Goal: Information Seeking & Learning: Learn about a topic

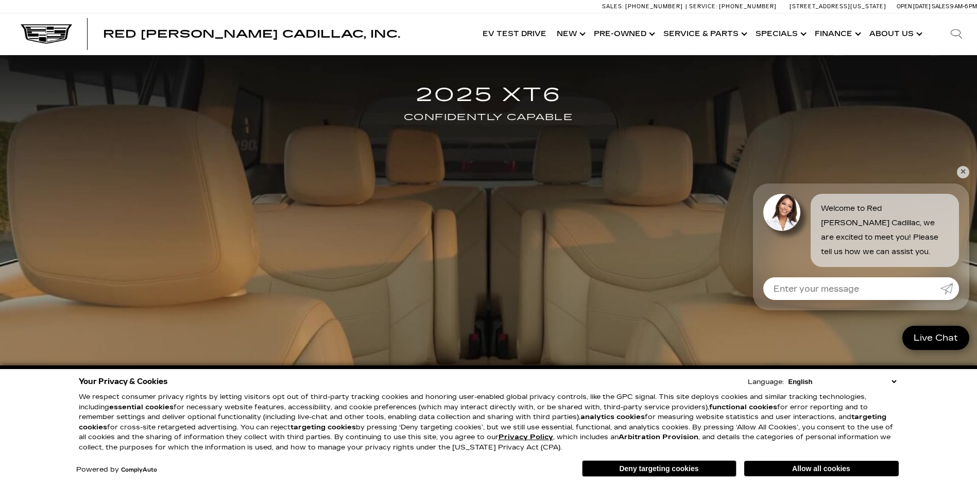
click at [962, 173] on link "✕" at bounding box center [963, 172] width 12 height 12
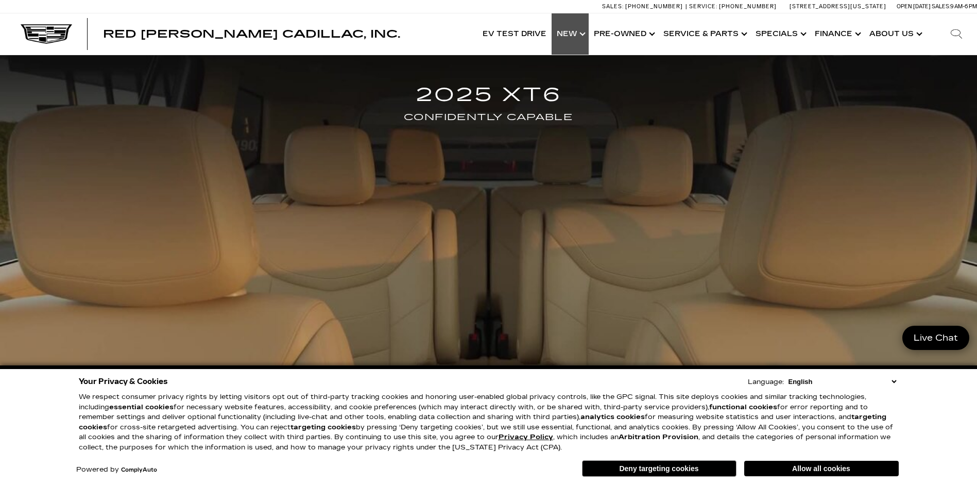
click at [585, 35] on link "Show New" at bounding box center [570, 33] width 37 height 41
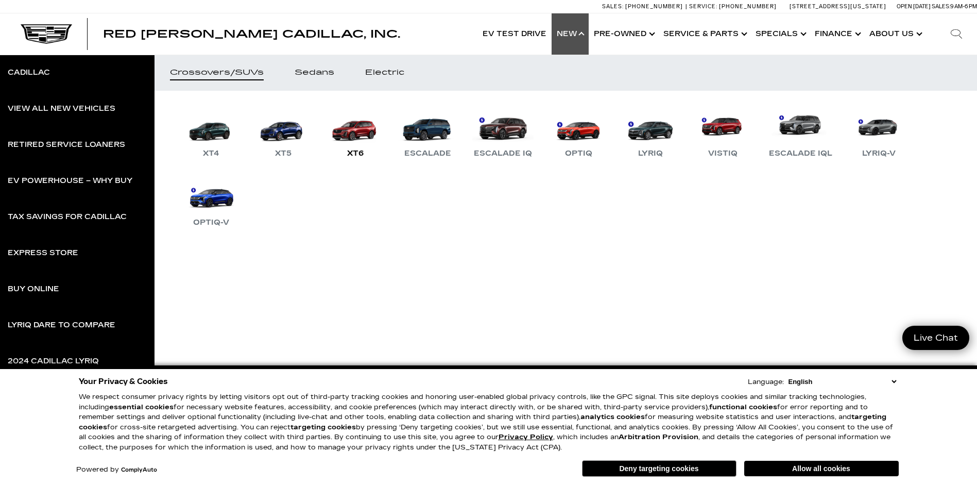
click at [355, 142] on link "XT6" at bounding box center [356, 133] width 62 height 54
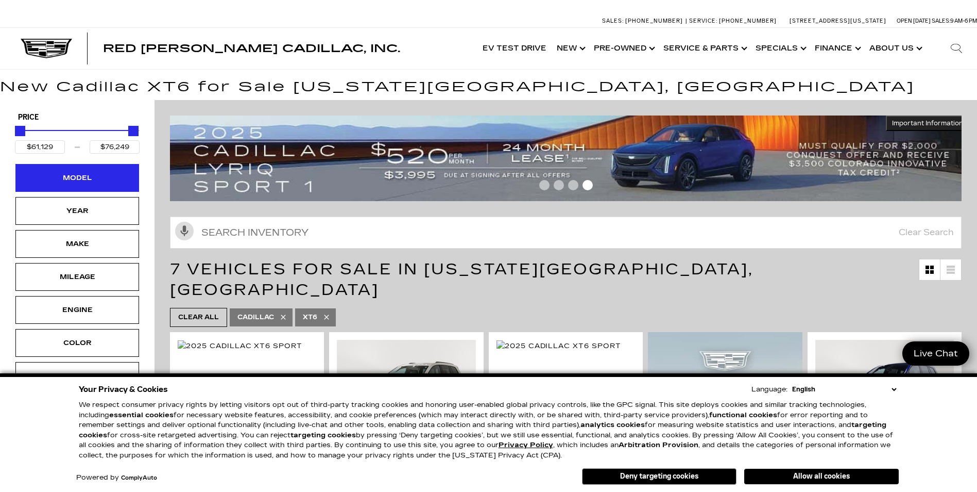
click at [63, 182] on div "Model" at bounding box center [78, 177] width 52 height 11
